Goal: Task Accomplishment & Management: Manage account settings

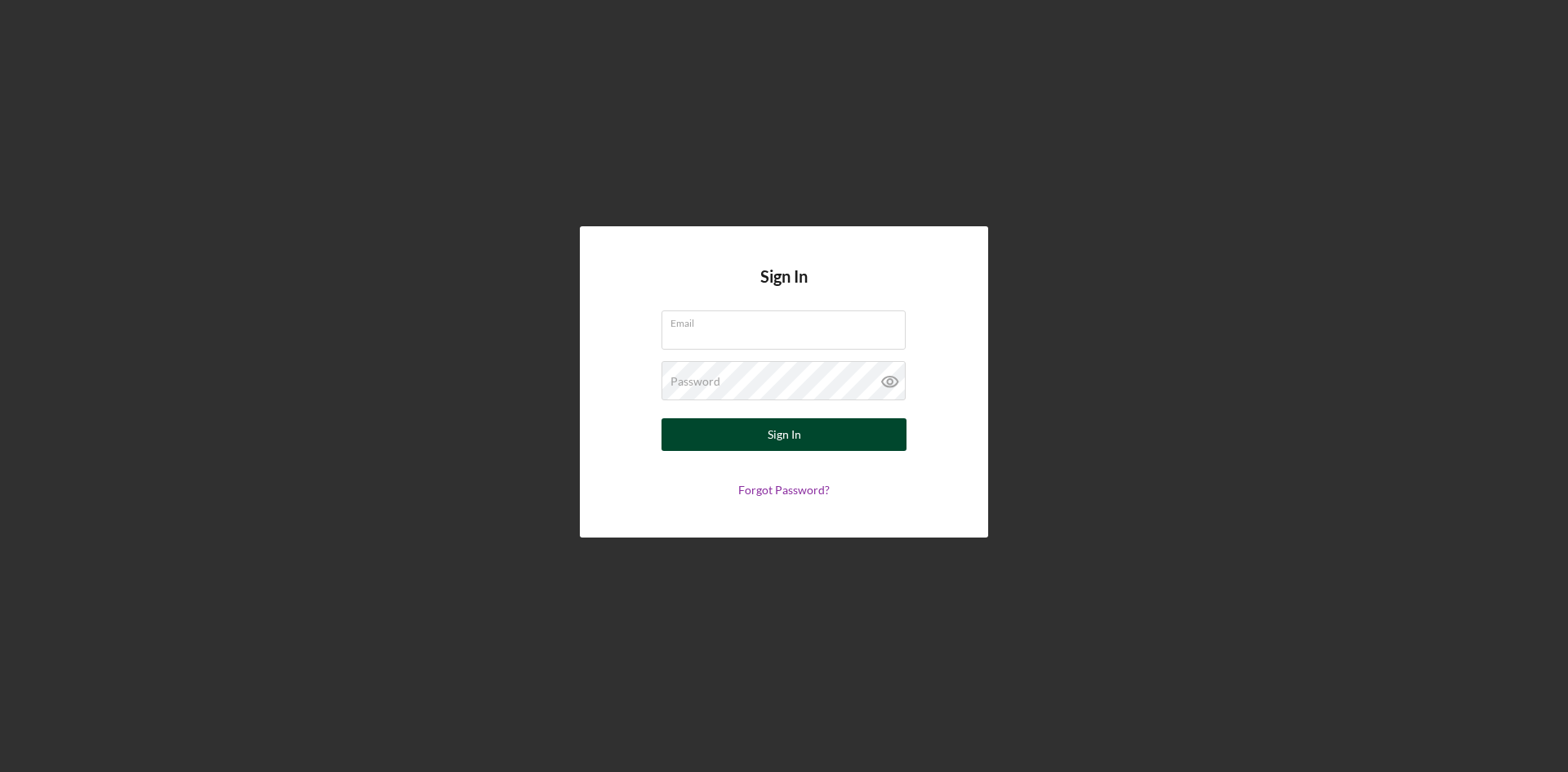
type input "[PERSON_NAME][EMAIL_ADDRESS][DOMAIN_NAME]"
click at [791, 439] on div "Sign In" at bounding box center [784, 435] width 34 height 33
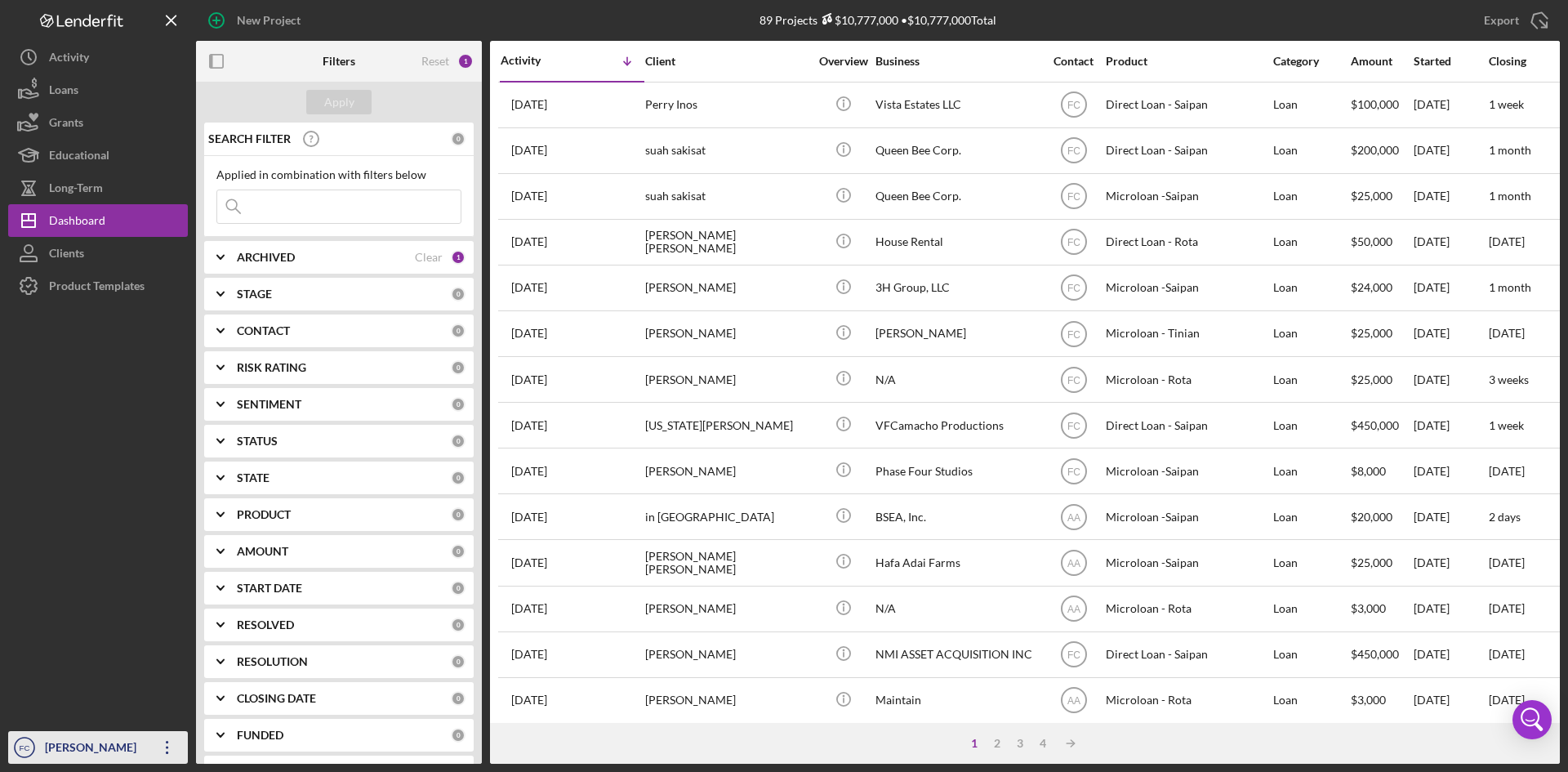
click at [77, 750] on div "[PERSON_NAME]" at bounding box center [94, 750] width 107 height 36
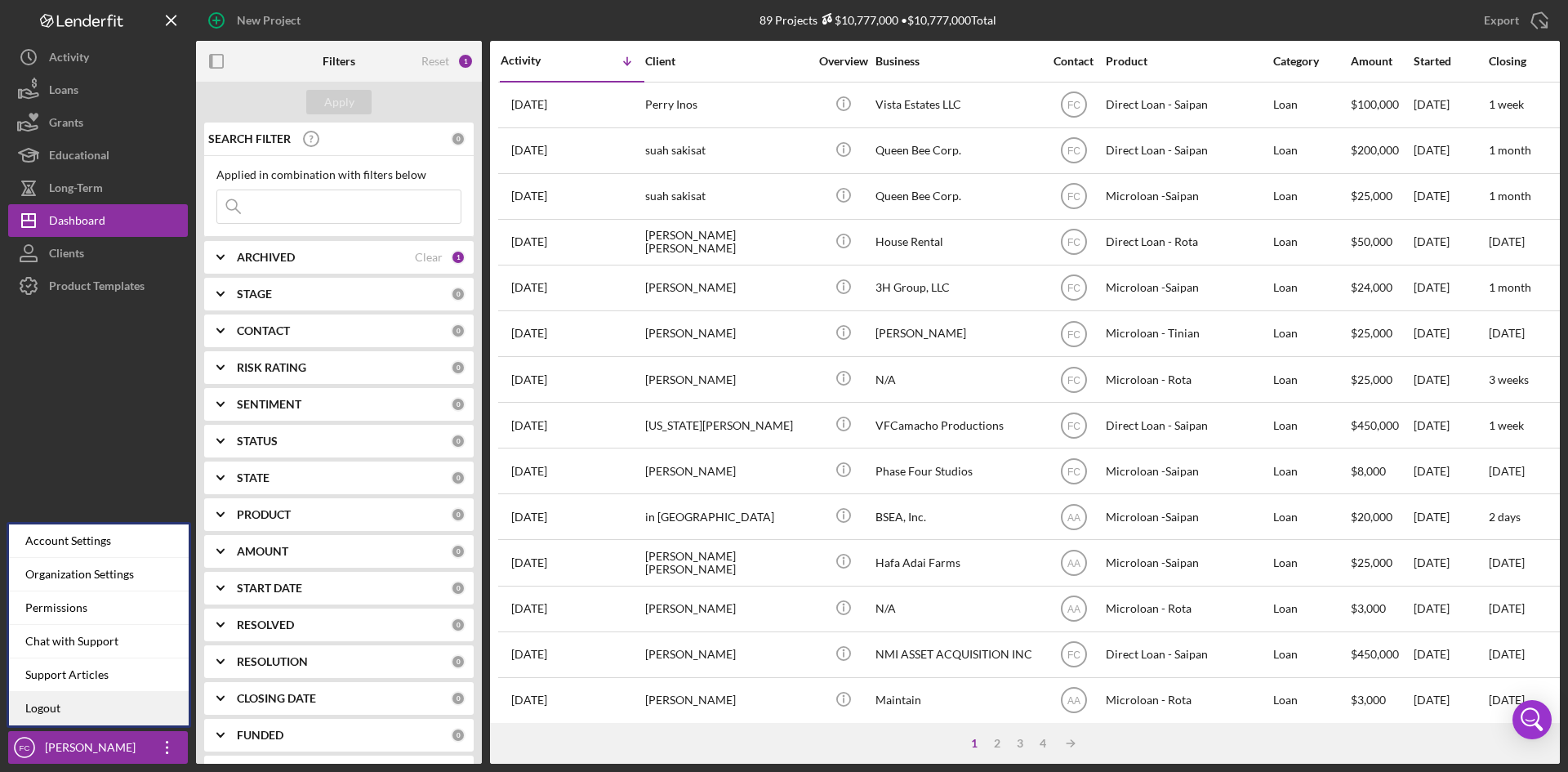
click at [77, 708] on link "Logout" at bounding box center [98, 709] width 179 height 34
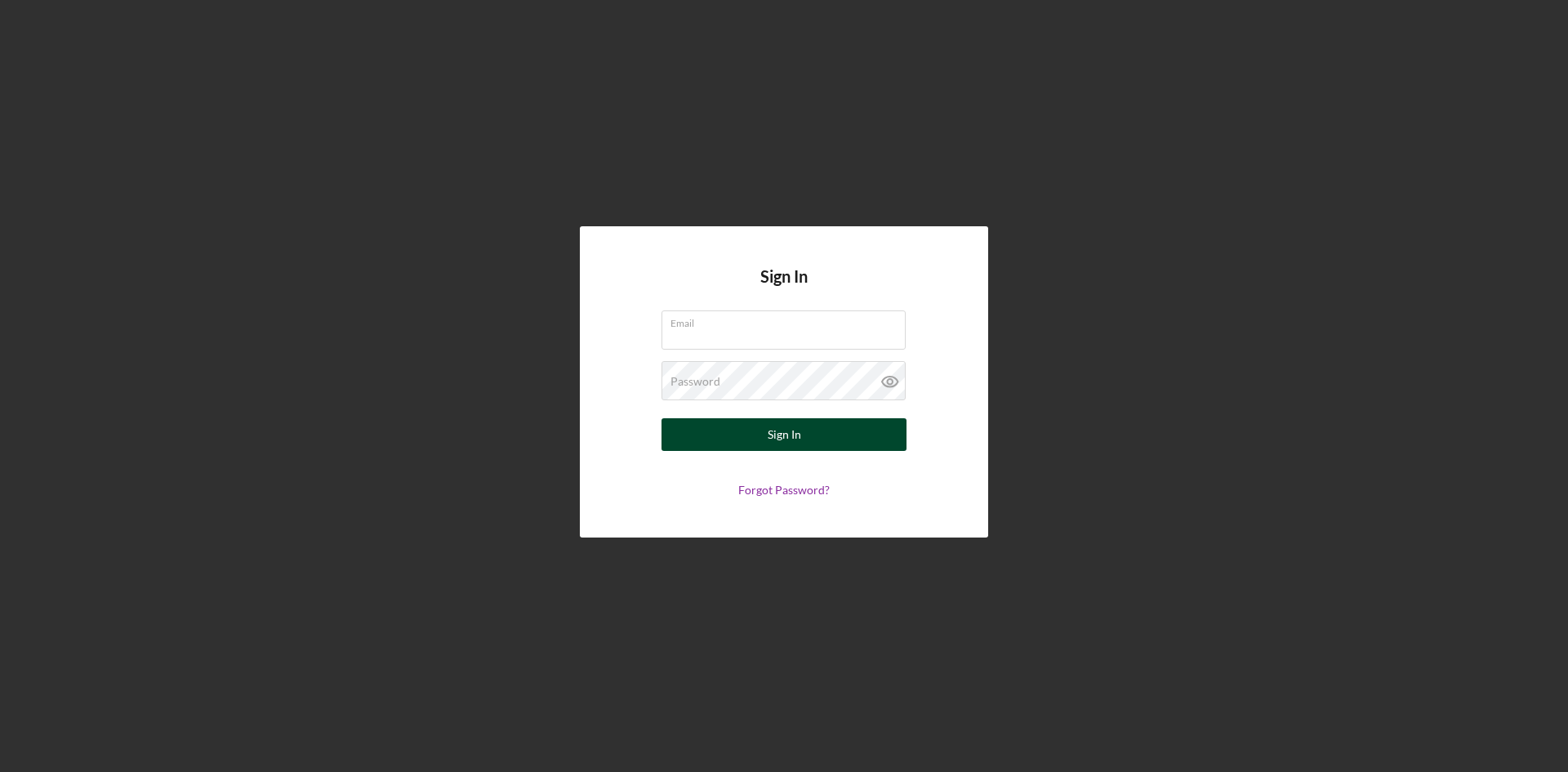
type input "[PERSON_NAME][EMAIL_ADDRESS][DOMAIN_NAME]"
click at [762, 442] on button "Sign In" at bounding box center [783, 435] width 245 height 33
